Goal: Information Seeking & Learning: Learn about a topic

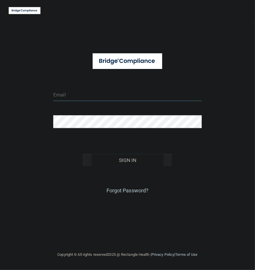
type input "[EMAIL_ADDRESS][DOMAIN_NAME]"
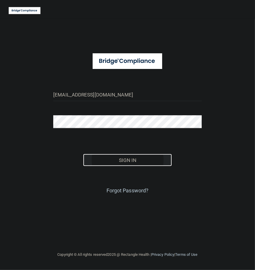
click at [140, 160] on button "Sign In" at bounding box center [127, 160] width 89 height 13
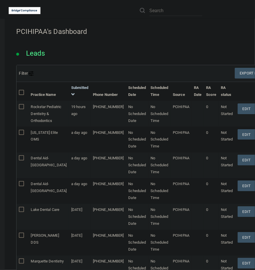
click at [156, 4] on li at bounding box center [171, 10] width 71 height 21
click at [156, 6] on input "text" at bounding box center [175, 10] width 53 height 11
paste input "Advanced Endodontics of Houston"
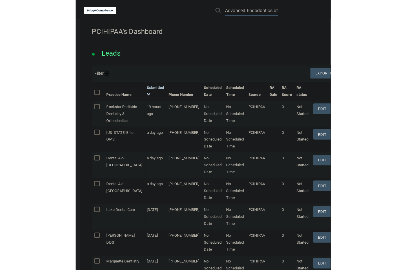
scroll to position [0, 22]
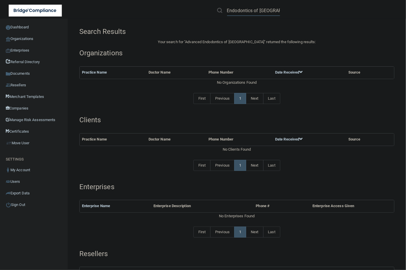
scroll to position [0, 22]
drag, startPoint x: 252, startPoint y: 10, endPoint x: 306, endPoint y: 7, distance: 53.4
click at [255, 7] on div "Advanced Endodontics of Houston" at bounding box center [288, 10] width 158 height 21
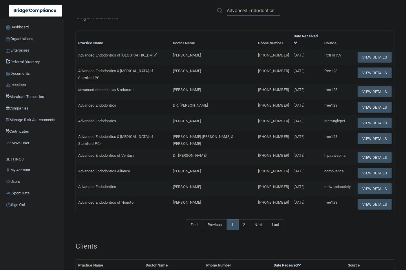
scroll to position [72, 0]
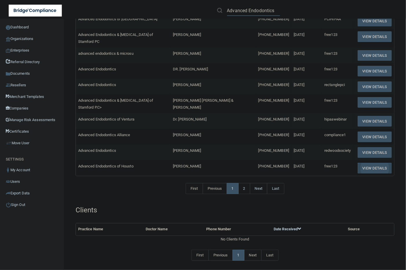
type input "Advanced Endodontics"
click at [255, 173] on button "View Details" at bounding box center [375, 168] width 34 height 11
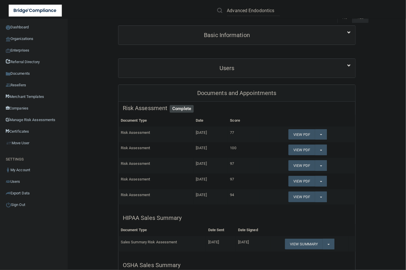
click at [231, 60] on div "Users" at bounding box center [236, 68] width 237 height 19
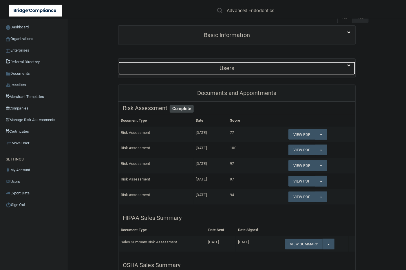
click at [229, 67] on h5 "Users" at bounding box center [227, 68] width 209 height 6
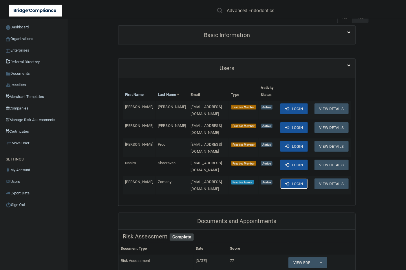
click at [255, 182] on span at bounding box center [287, 184] width 4 height 4
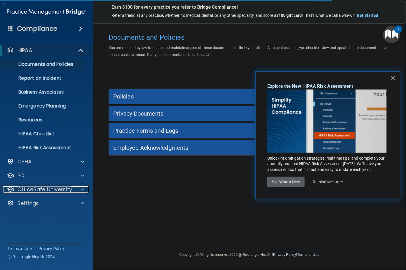
click at [52, 188] on p "OfficeSafe University" at bounding box center [44, 189] width 55 height 7
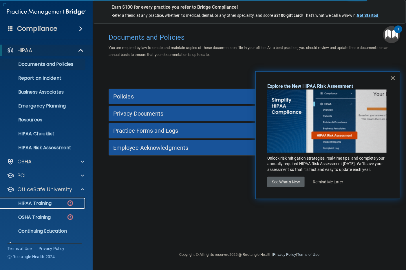
click at [47, 202] on p "HIPAA Training" at bounding box center [28, 203] width 48 height 6
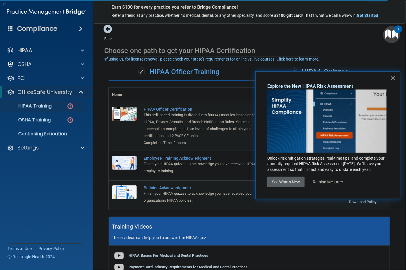
click at [391, 77] on button "×" at bounding box center [393, 77] width 6 height 9
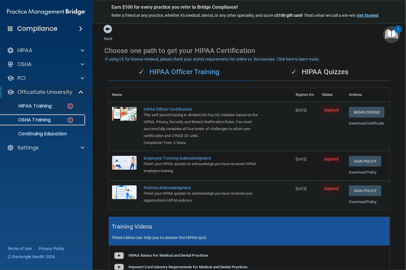
click at [28, 118] on p "OSHA Training" at bounding box center [27, 120] width 47 height 6
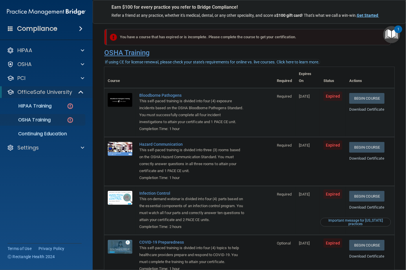
click at [352, 51] on h4 "OSHA Training" at bounding box center [249, 53] width 290 height 8
